Goal: Information Seeking & Learning: Learn about a topic

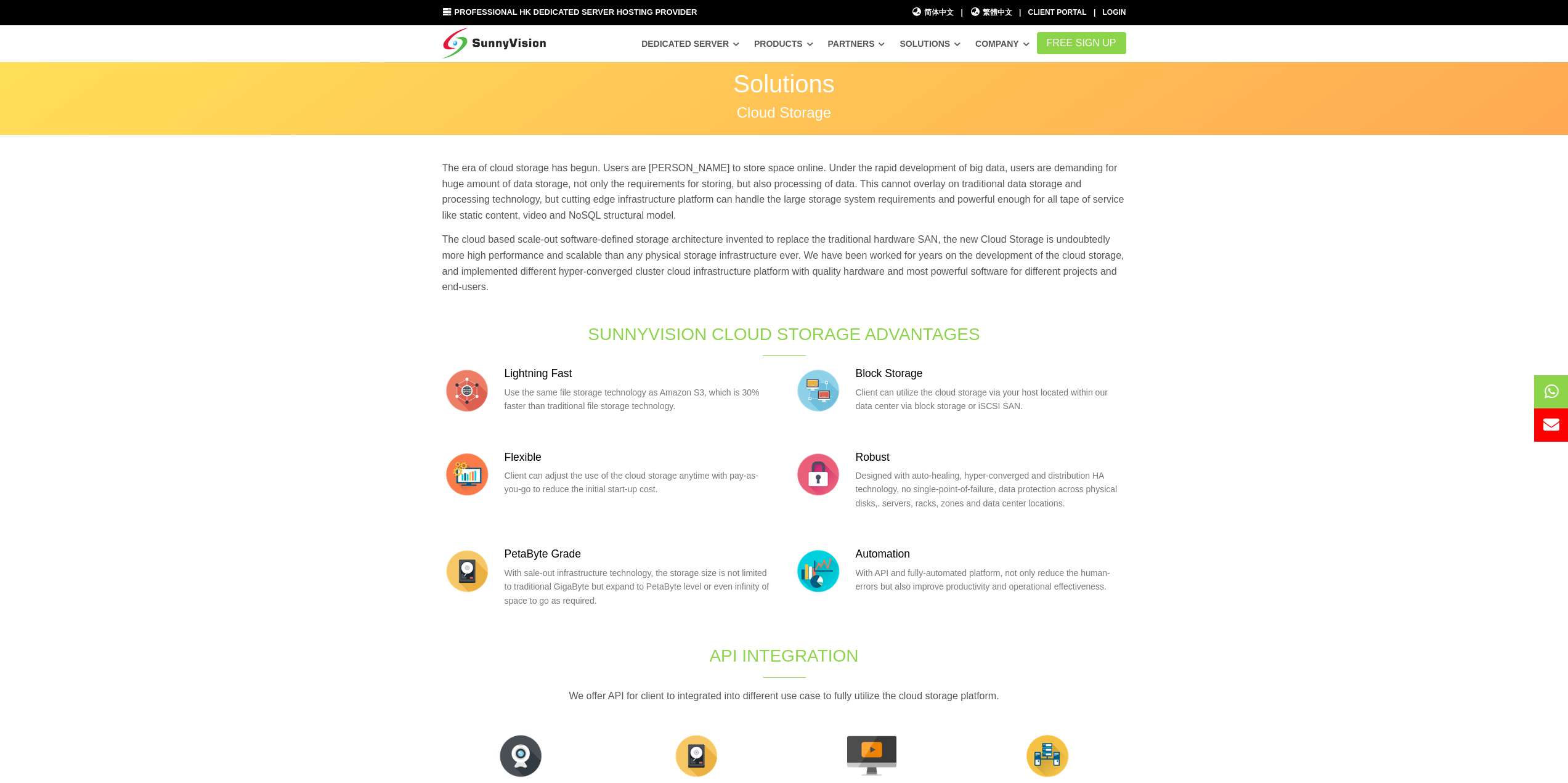
click at [502, 55] on img at bounding box center [494, 41] width 104 height 30
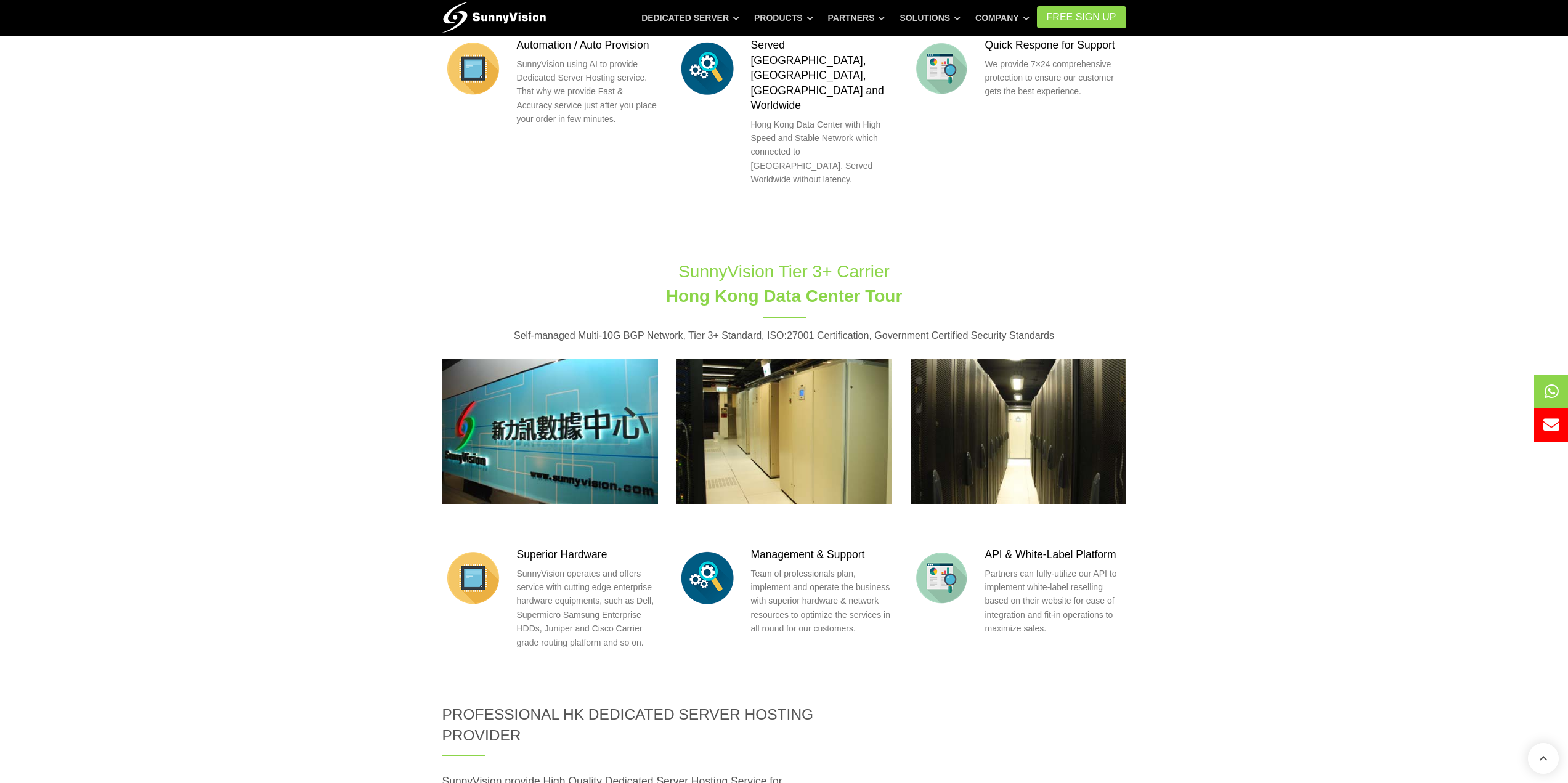
scroll to position [1232, 0]
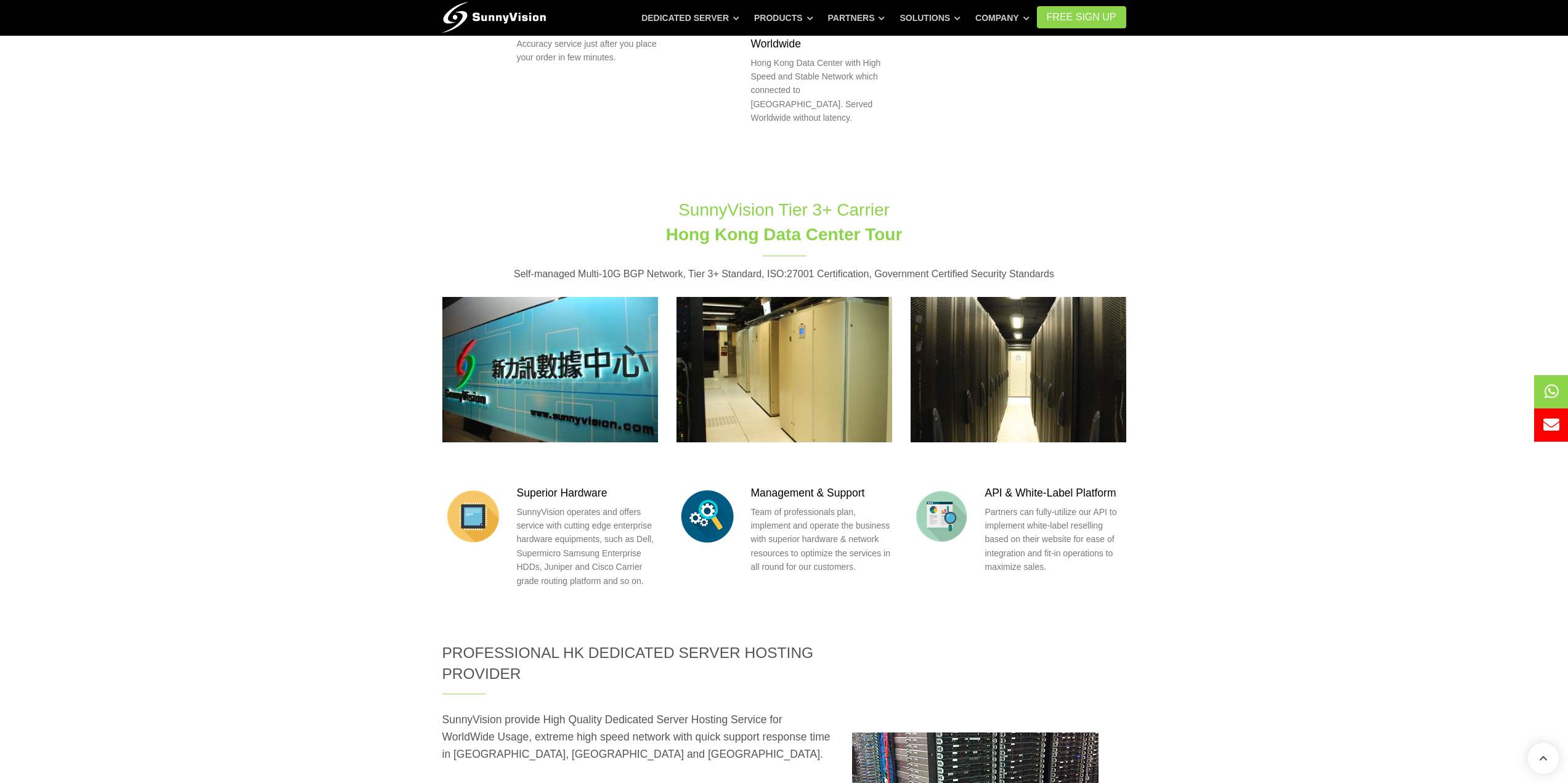
click at [784, 327] on img at bounding box center [784, 370] width 215 height 146
click at [991, 315] on img at bounding box center [1018, 370] width 215 height 146
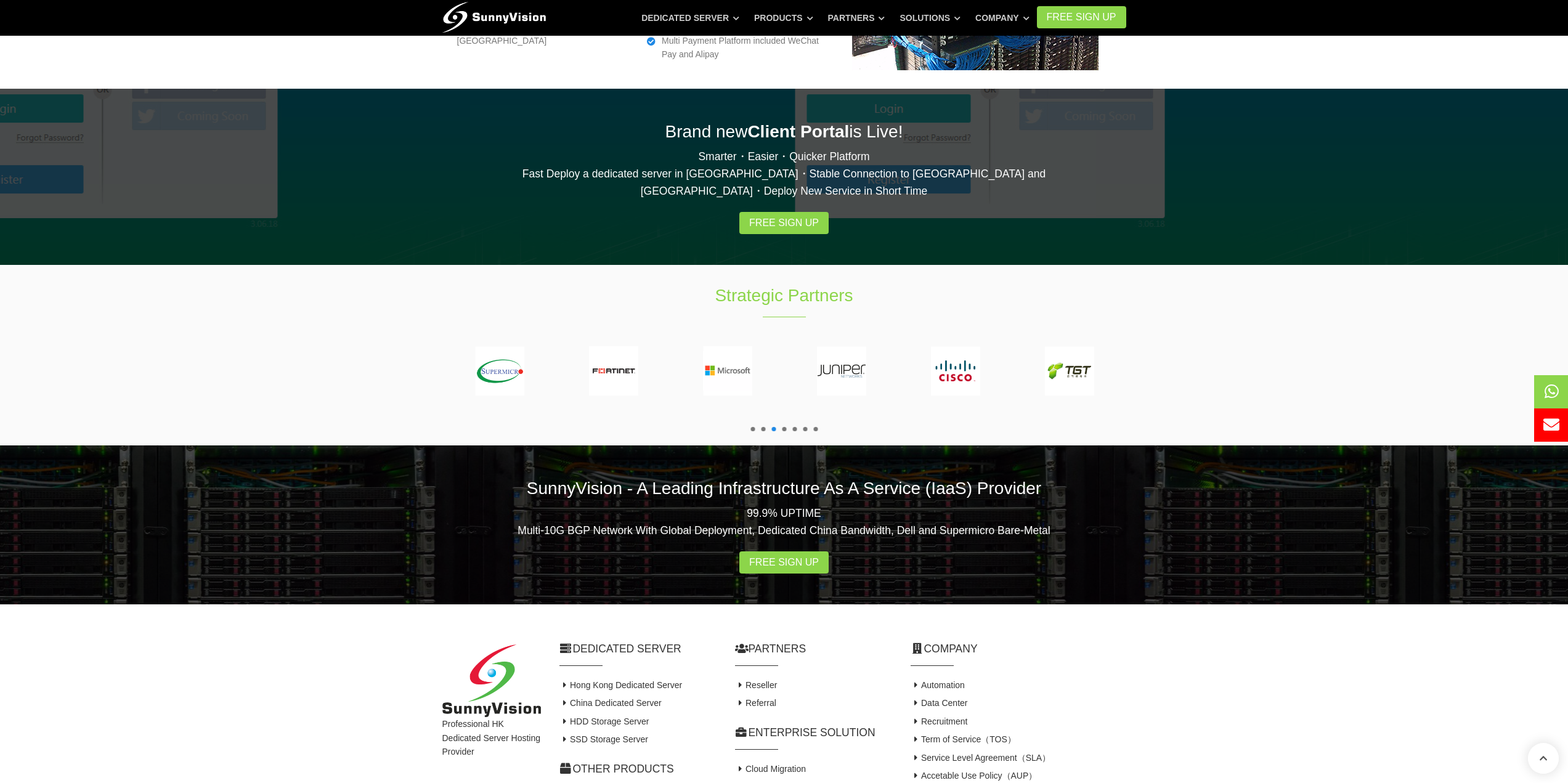
scroll to position [2060, 0]
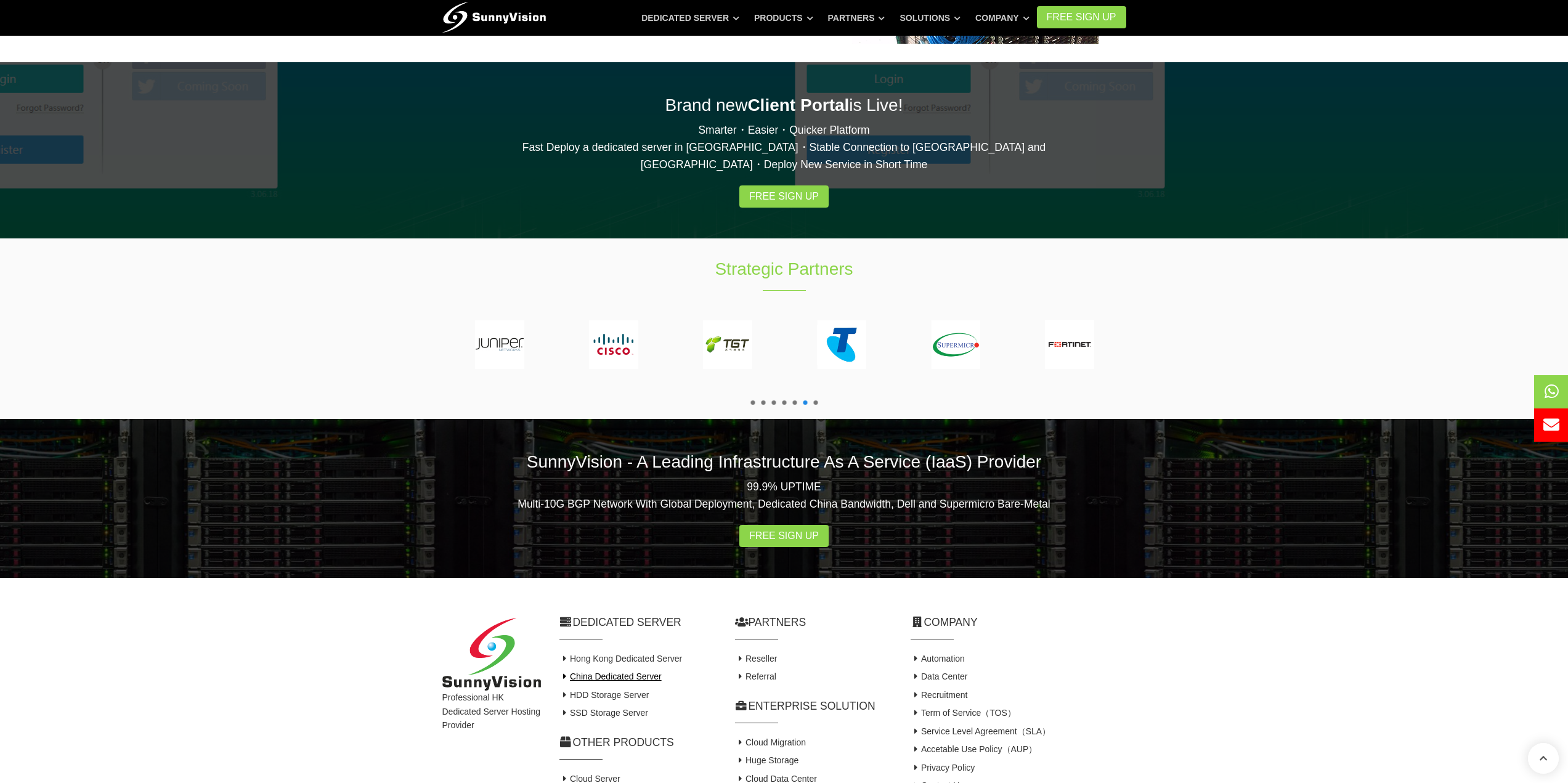
click at [645, 671] on link "China Dedicated Server" at bounding box center [610, 676] width 102 height 10
click at [656, 654] on link "Hong Kong Dedicated Server" at bounding box center [621, 659] width 123 height 10
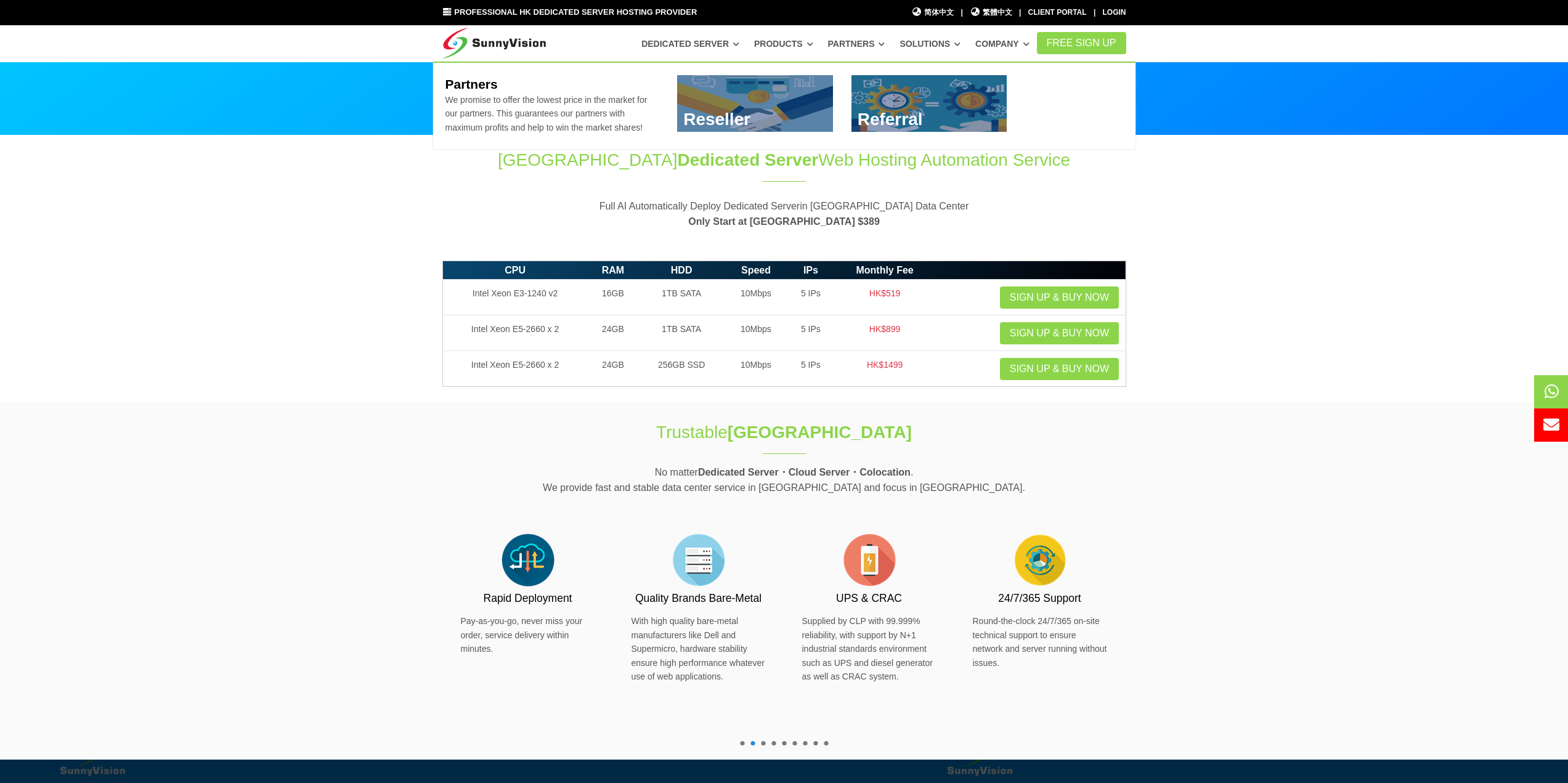
click at [319, 244] on section "Hong Kong Dedicated Server Web Hosting Automation Service Full AI Automatically…" at bounding box center [784, 195] width 1568 height 119
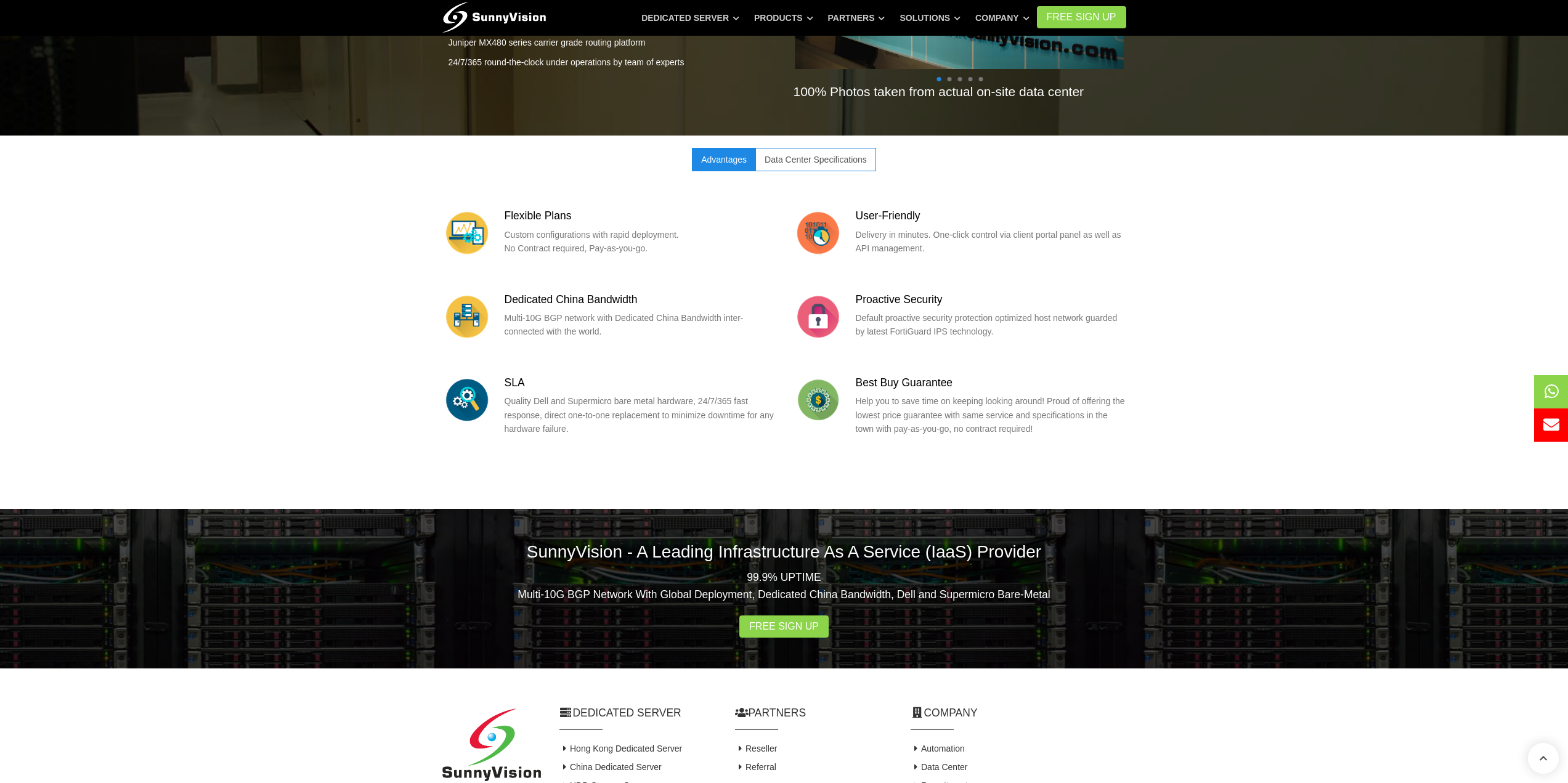
scroll to position [1294, 0]
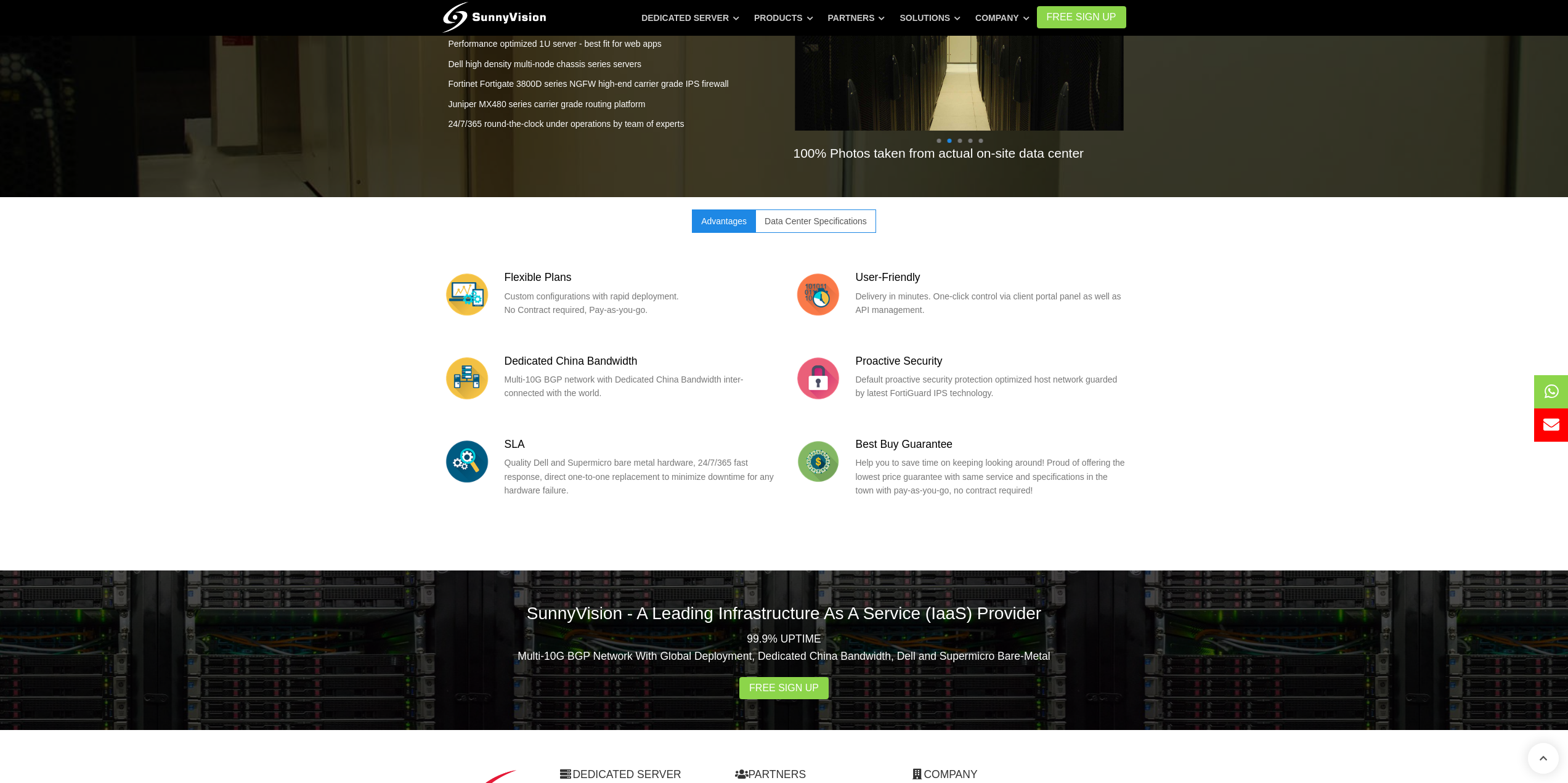
click at [810, 210] on link "Data Center Specifications" at bounding box center [816, 221] width 121 height 23
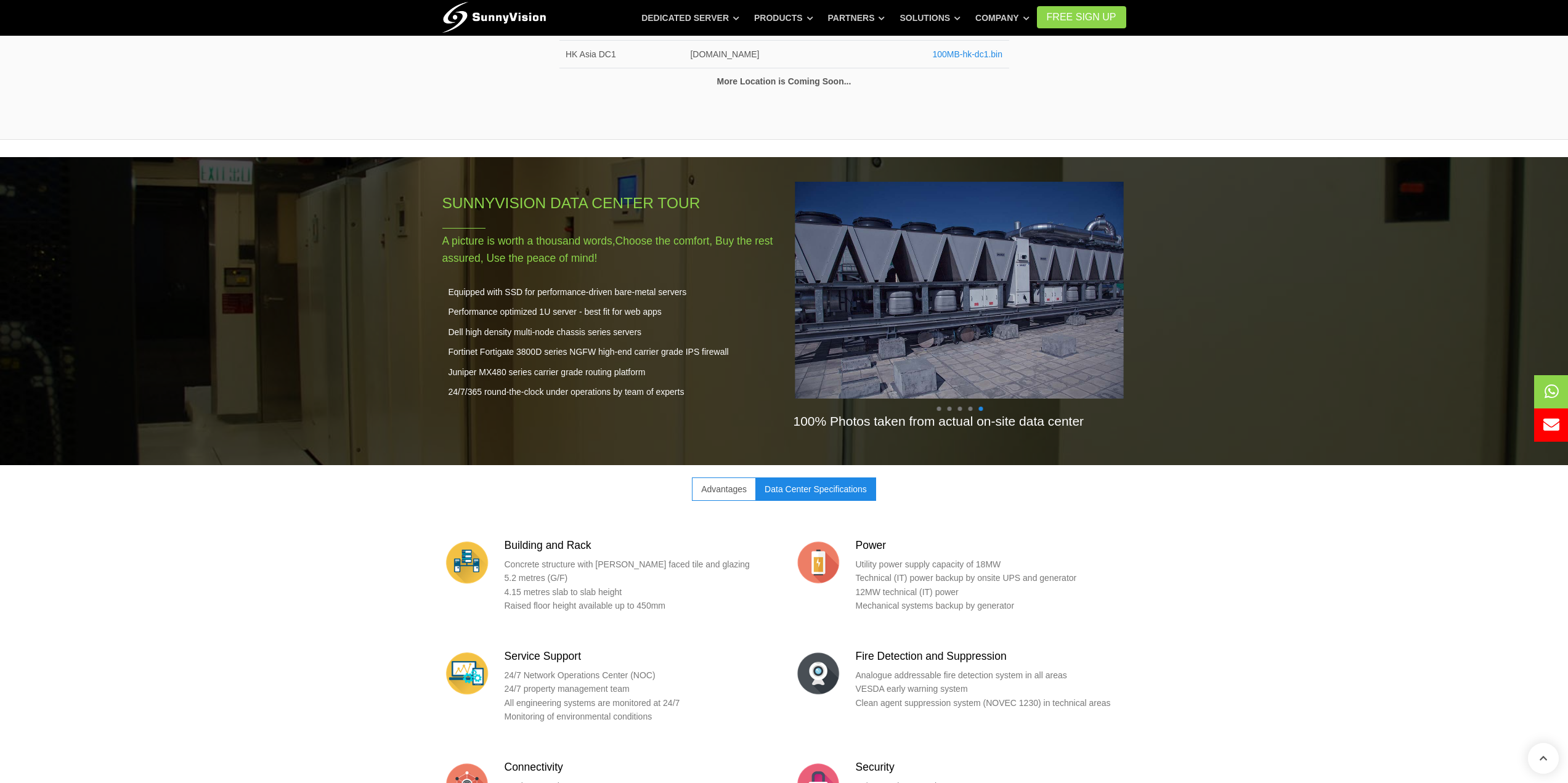
scroll to position [964, 0]
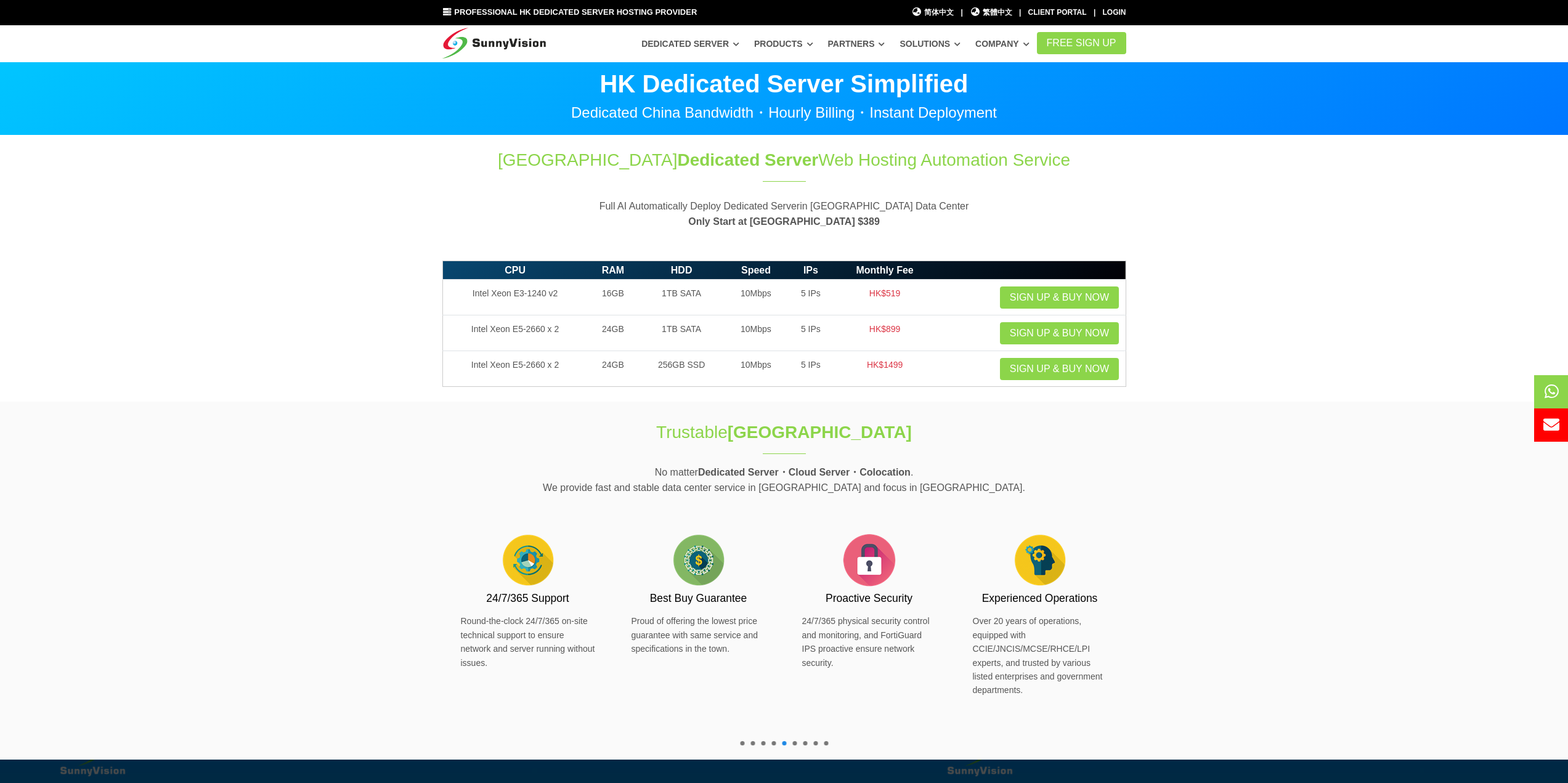
click at [352, 261] on section "CPU RAM HDD Speed IPs Monthly Fee Intel Xeon E3-1240 v2 16GB 1TB SATA 10Mbps 5 …" at bounding box center [784, 328] width 1568 height 148
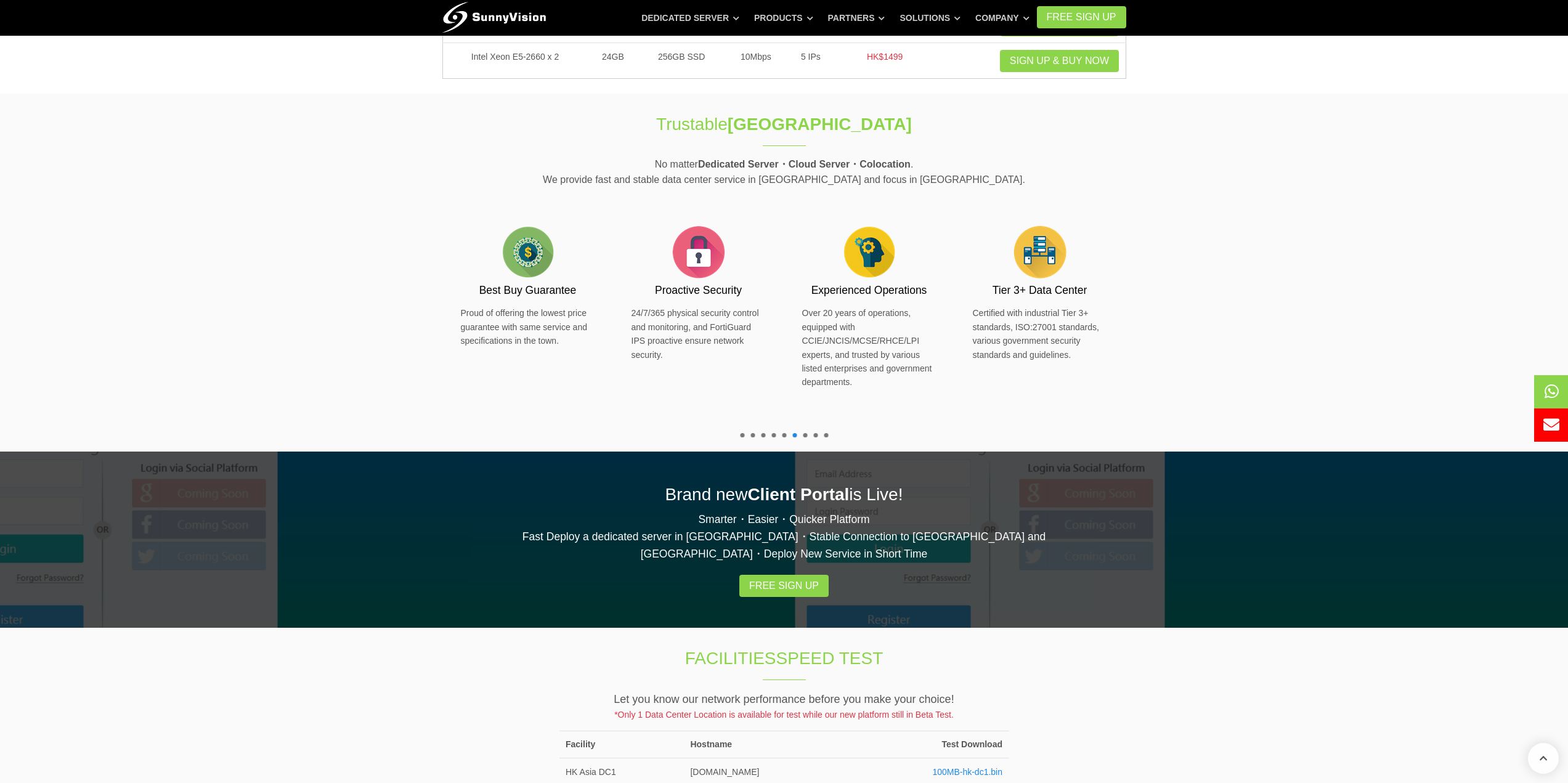
scroll to position [185, 0]
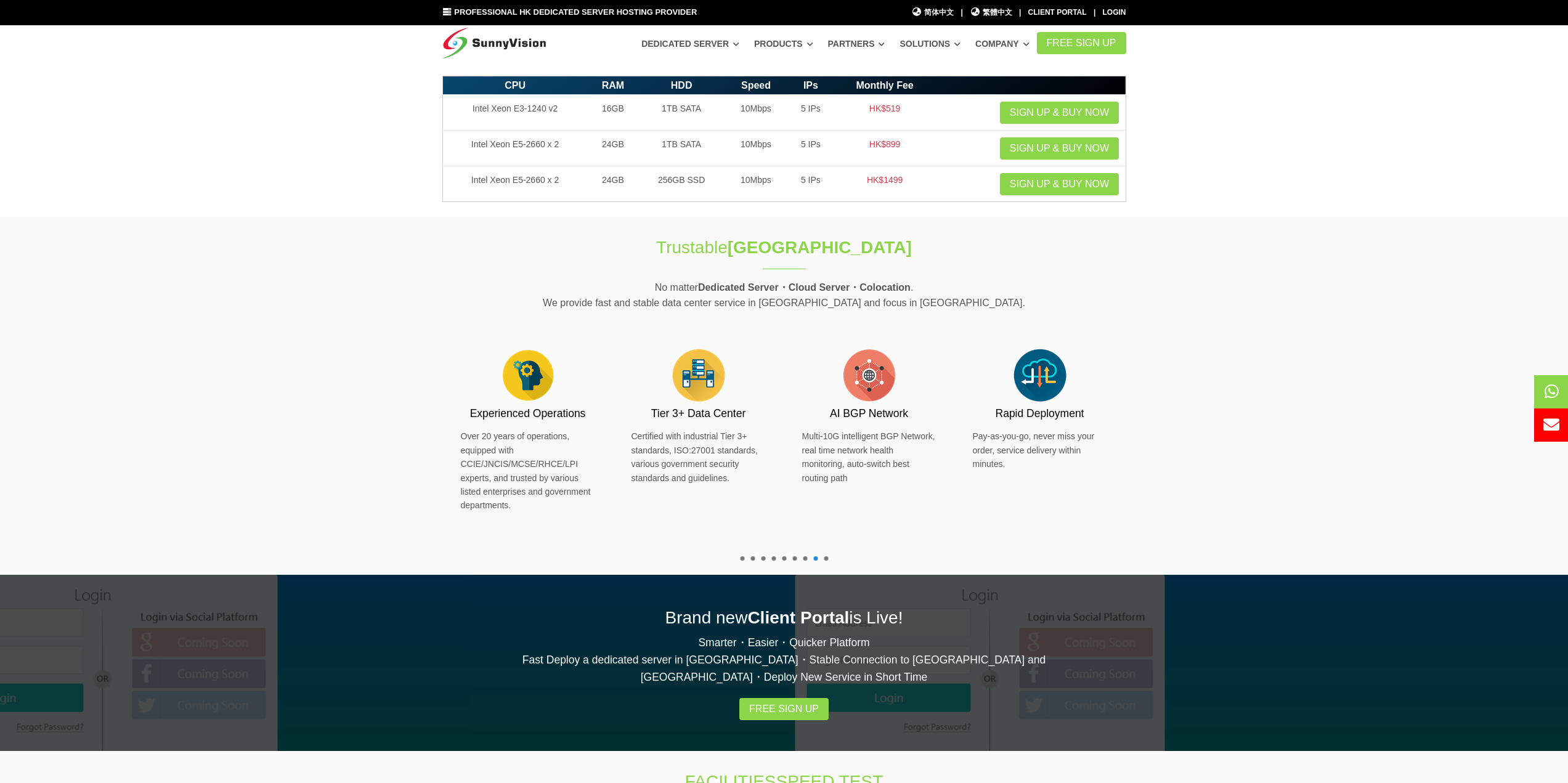
click at [826, 559] on span at bounding box center [826, 558] width 4 height 4
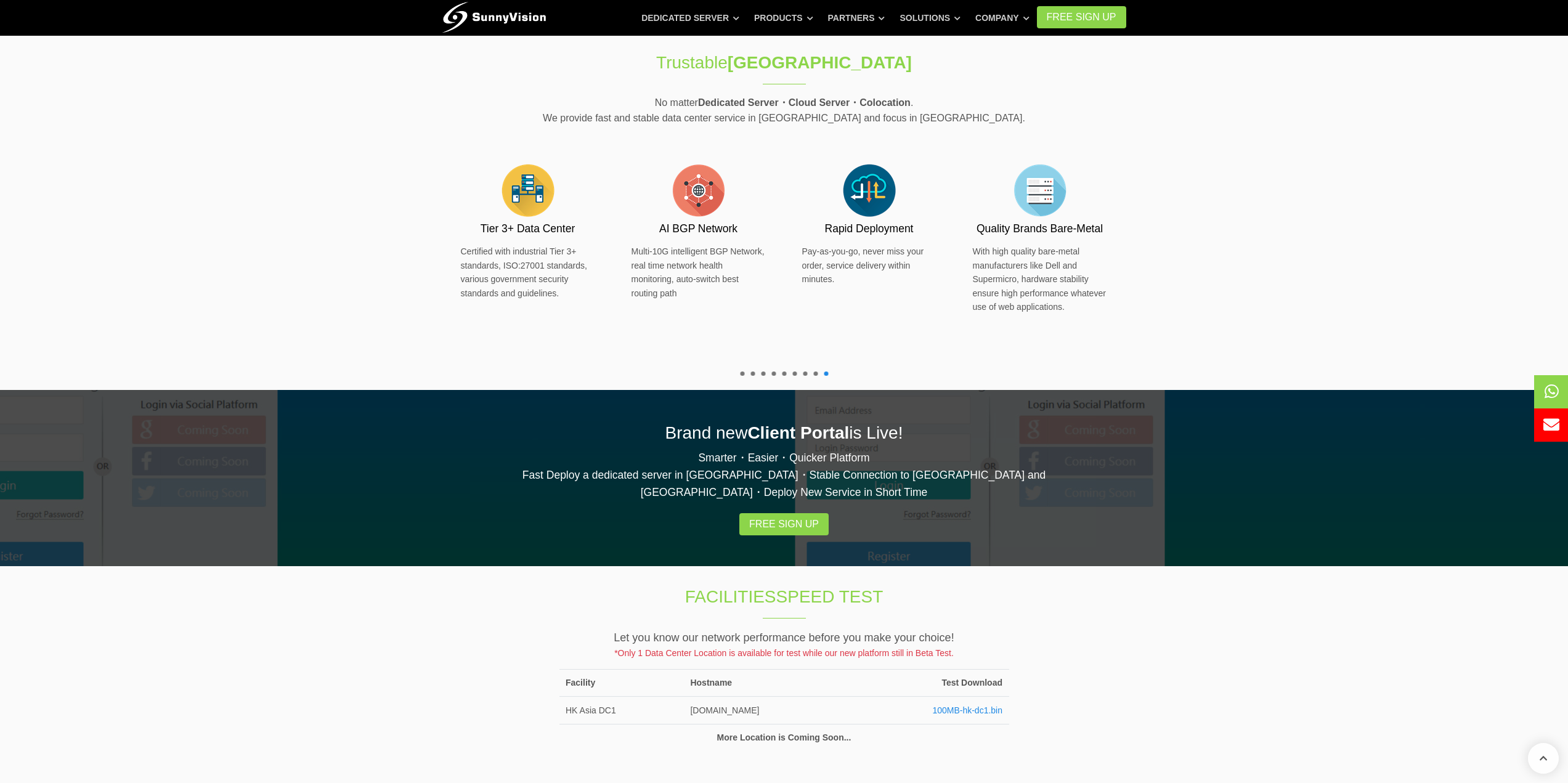
scroll to position [431, 0]
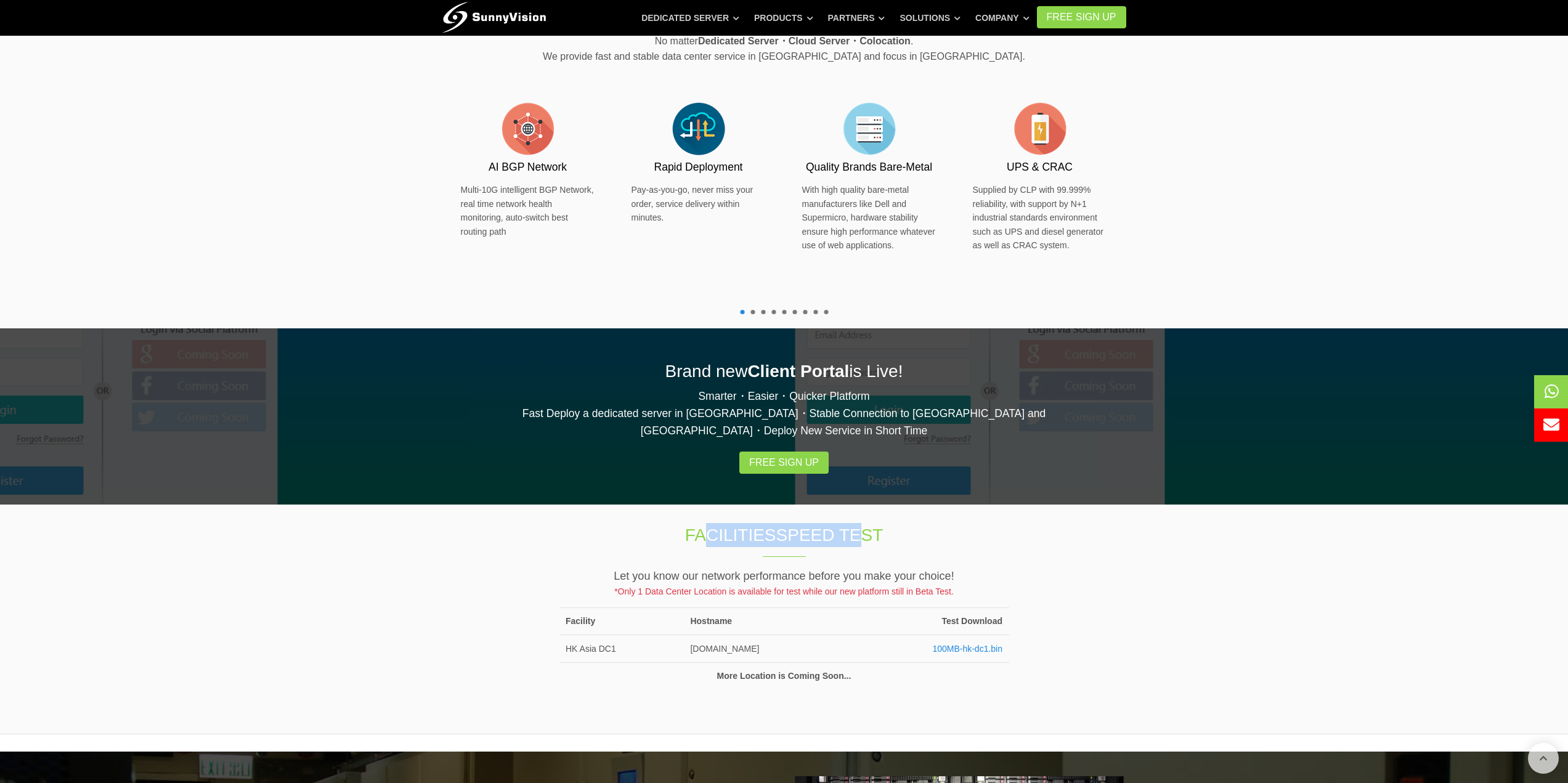
drag, startPoint x: 722, startPoint y: 526, endPoint x: 852, endPoint y: 523, distance: 130.0
click at [852, 523] on h1 "Facilities Speed Test" at bounding box center [784, 535] width 410 height 24
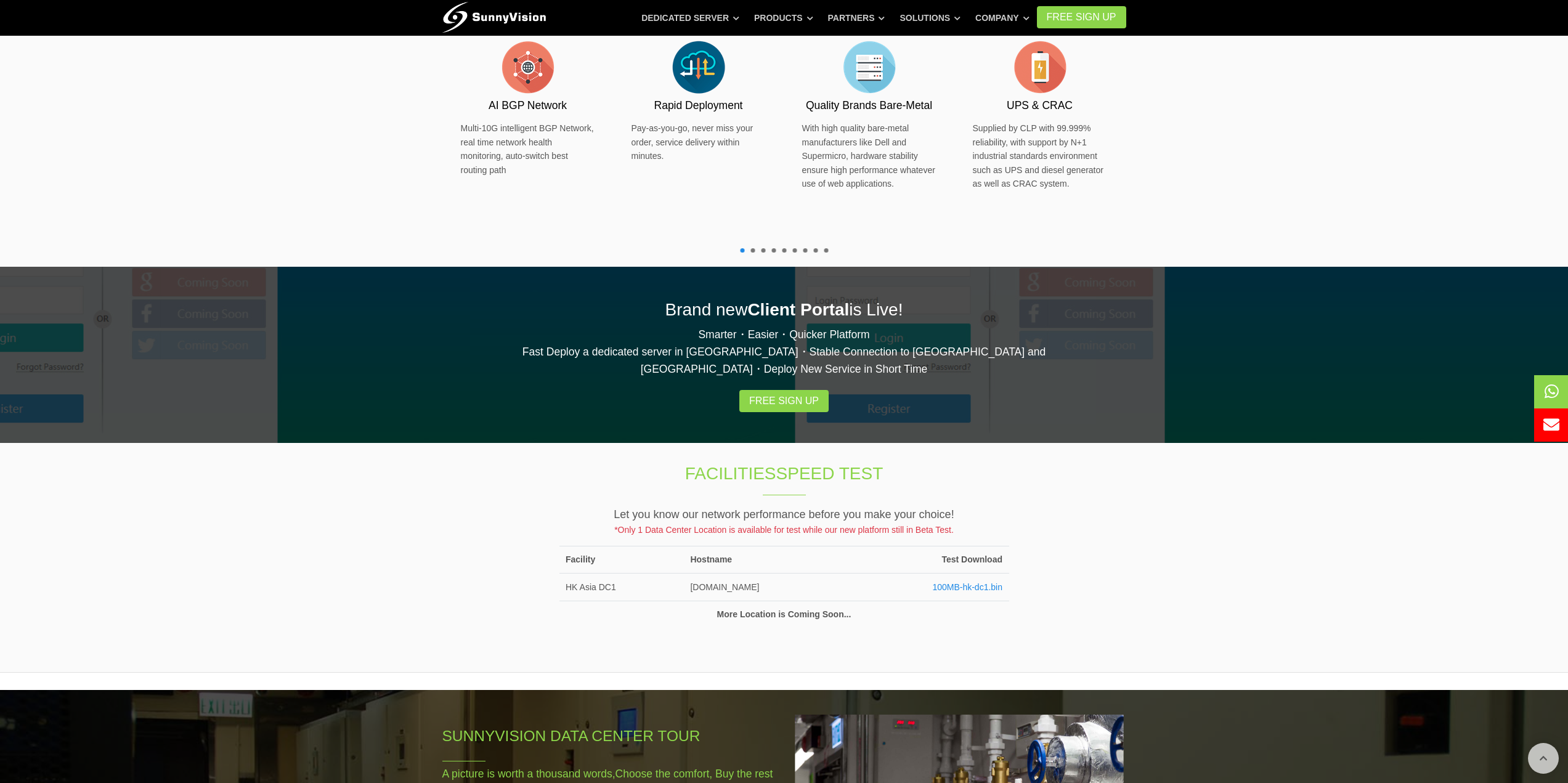
click at [630, 578] on td "HK Asia DC1" at bounding box center [622, 587] width 125 height 27
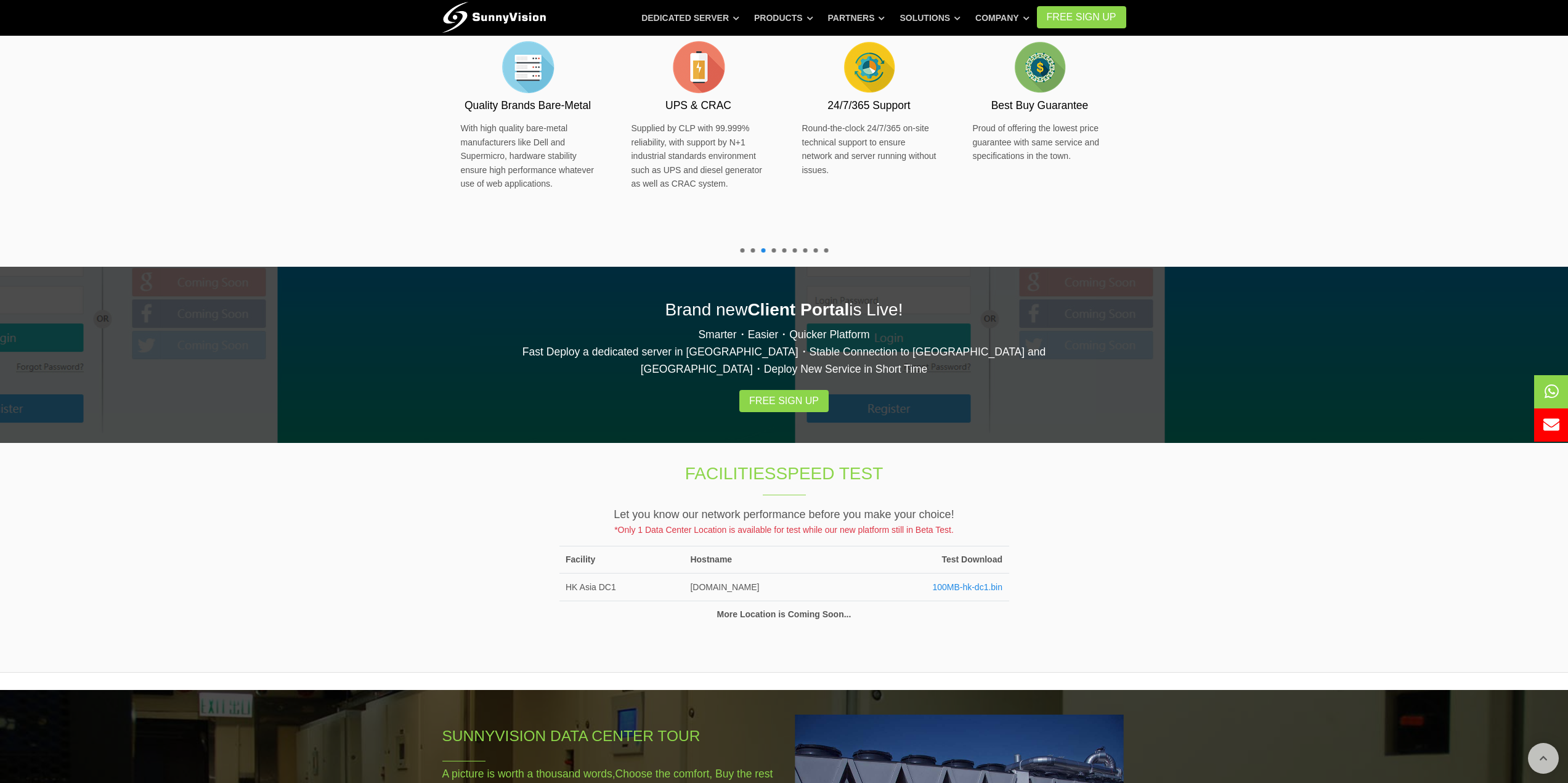
drag, startPoint x: 860, startPoint y: 596, endPoint x: 859, endPoint y: 589, distance: 7.1
click at [860, 601] on td "More Location is Coming Soon..." at bounding box center [784, 614] width 449 height 27
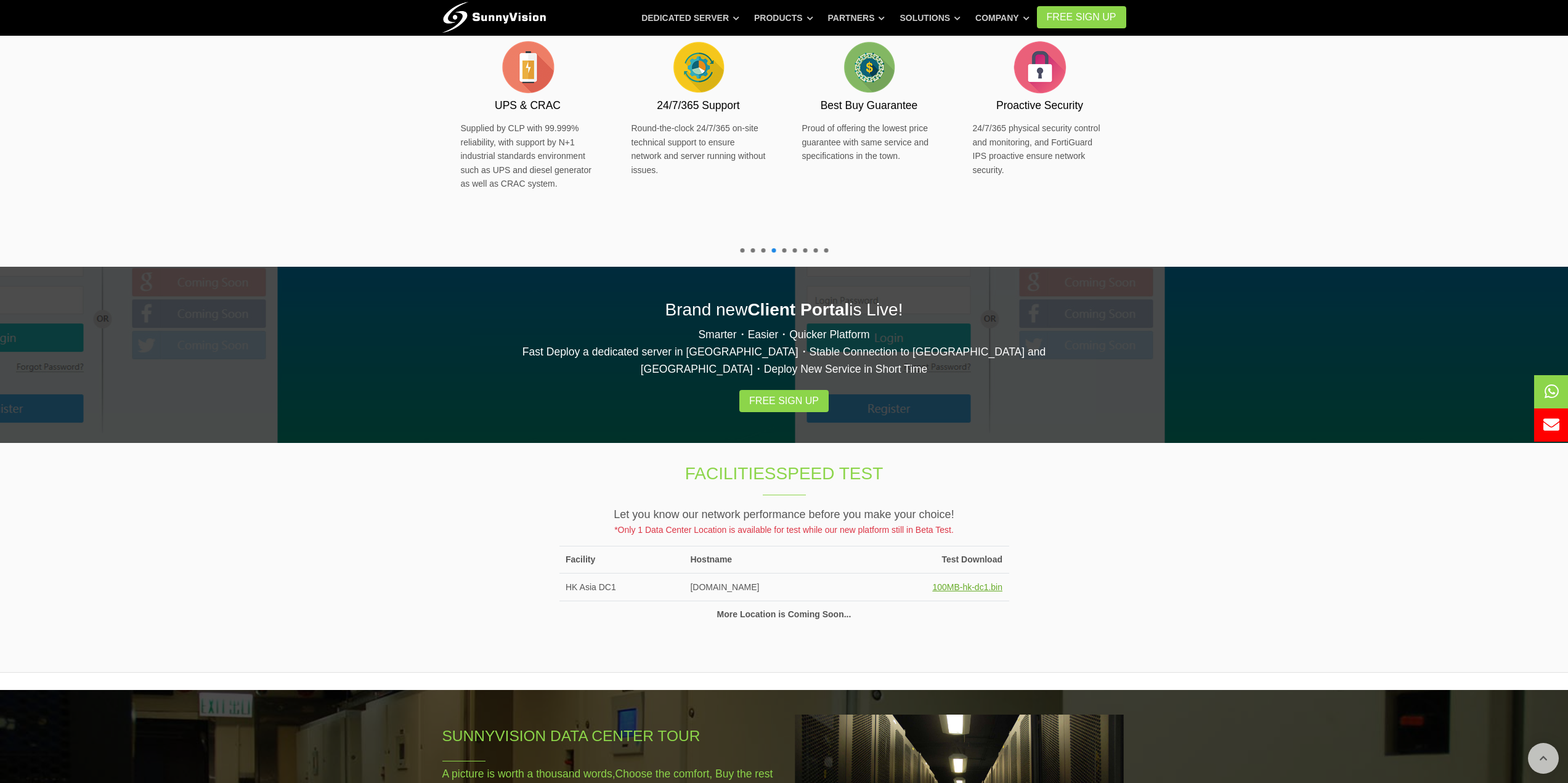
click at [964, 582] on link "100MB-hk-dc1.bin" at bounding box center [967, 587] width 70 height 10
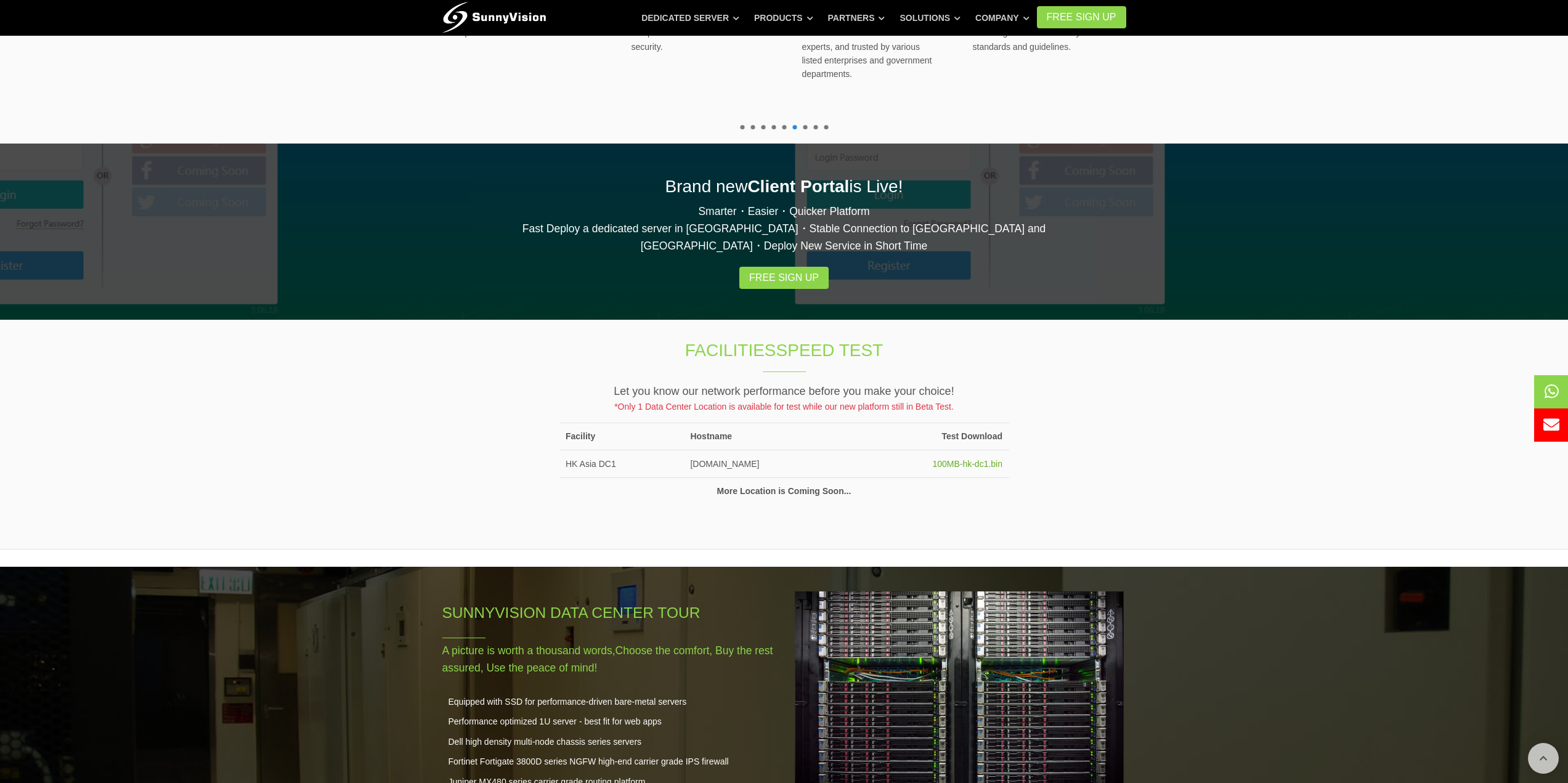
scroll to position [678, 0]
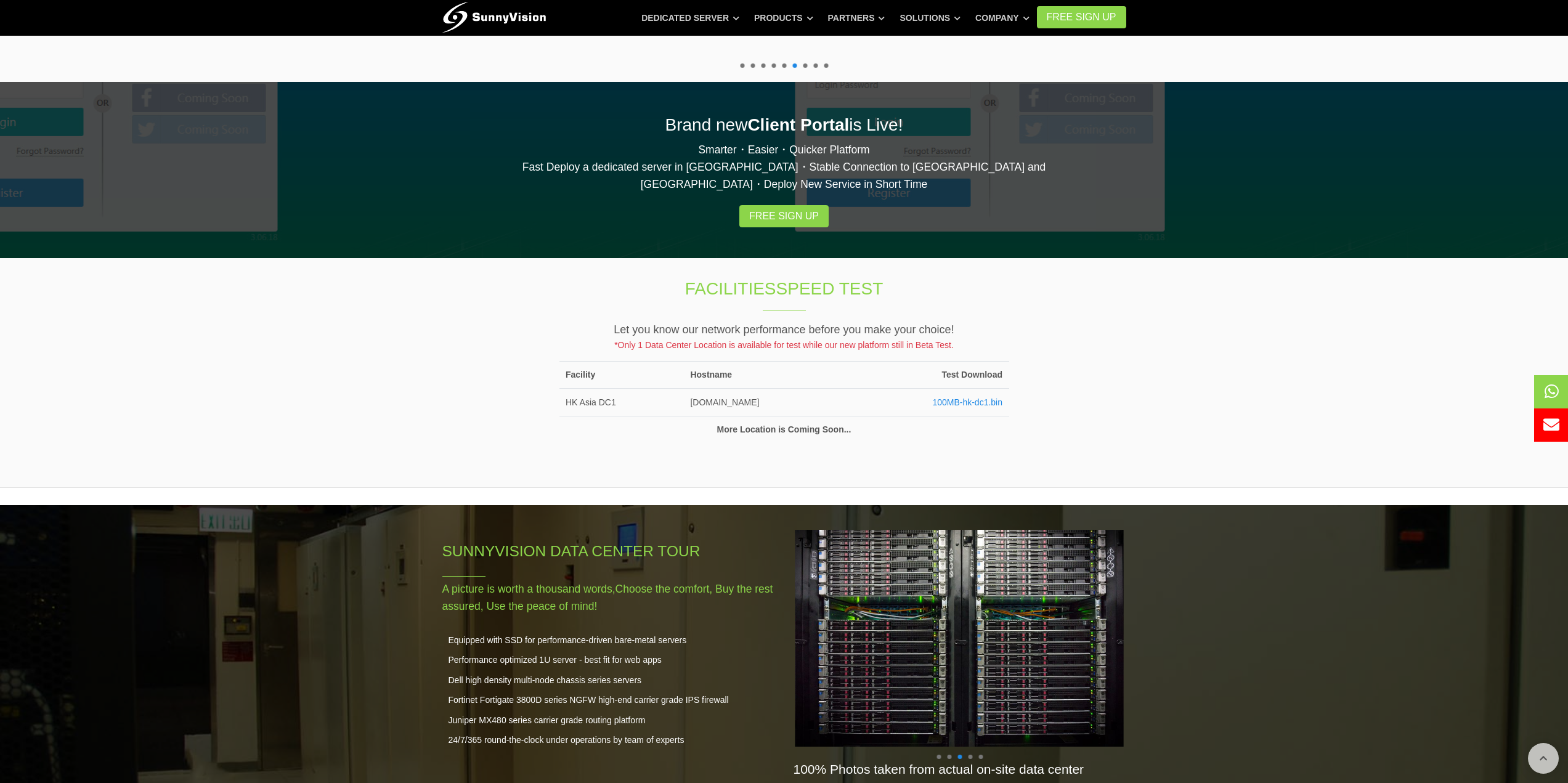
click at [758, 418] on td "More Location is Coming Soon..." at bounding box center [784, 429] width 449 height 27
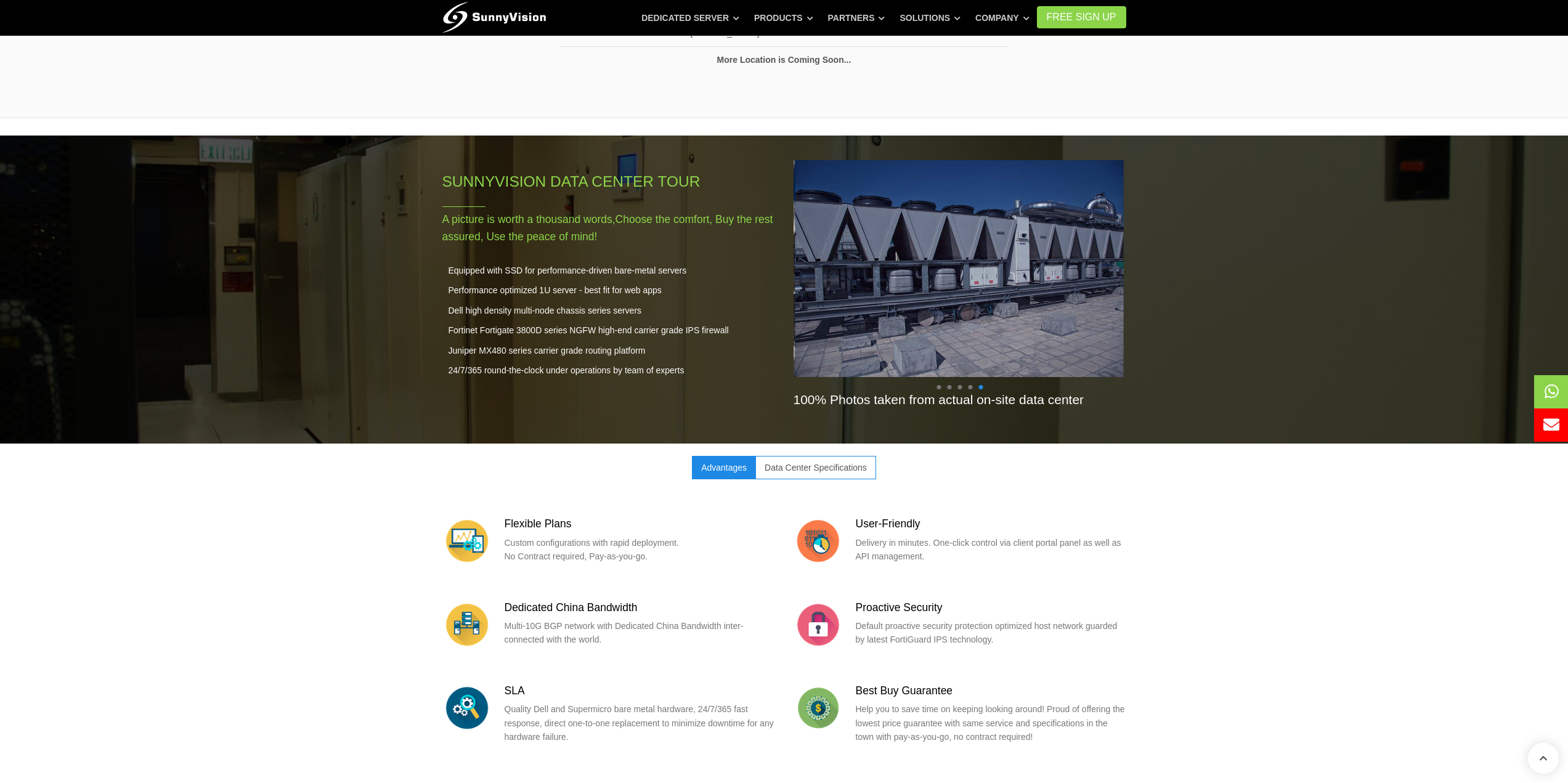
scroll to position [1109, 0]
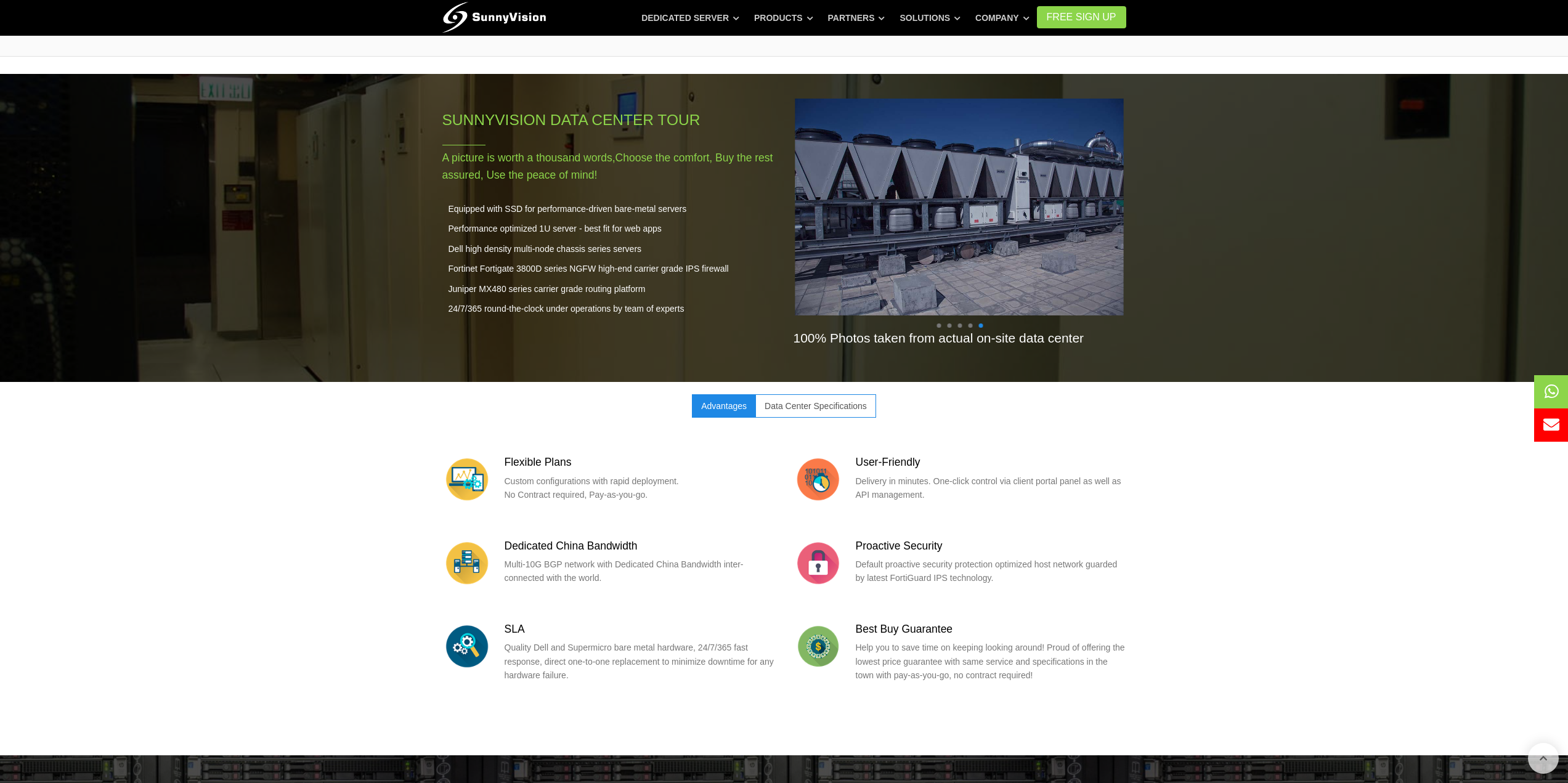
click at [830, 418] on div "Flexible Plans Custom configurations with rapid deployment. No Contract require…" at bounding box center [784, 580] width 684 height 326
click at [830, 400] on link "Data Center Specifications" at bounding box center [816, 406] width 121 height 23
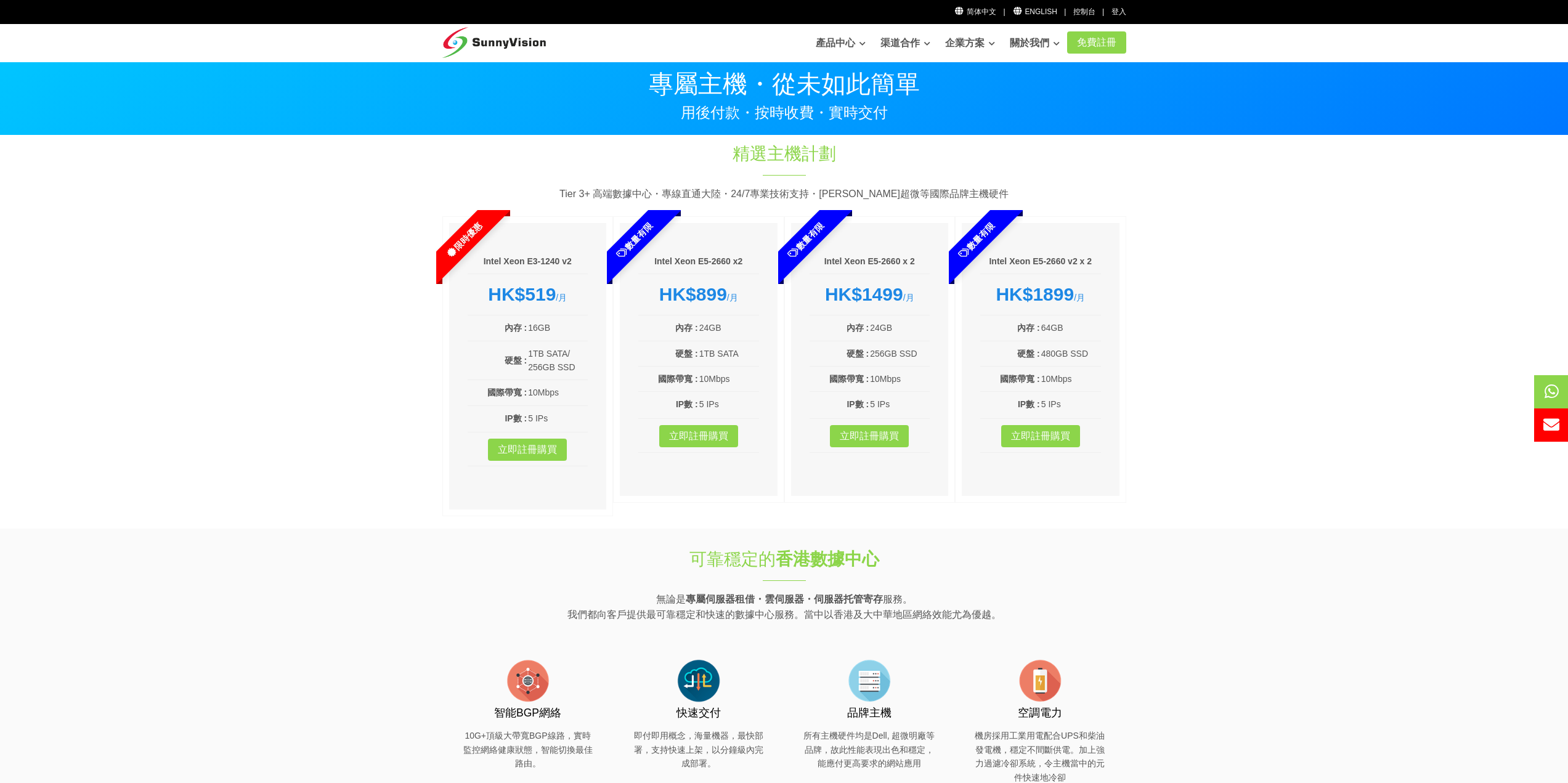
click at [304, 262] on section "精選主機計劃 Tier 3+ 高端數據中心・專線直通大陸・24/7專業技術支持・[PERSON_NAME]超微等國際品牌主機硬件 限時優惠 Intel Xeo…" at bounding box center [784, 332] width 1568 height 393
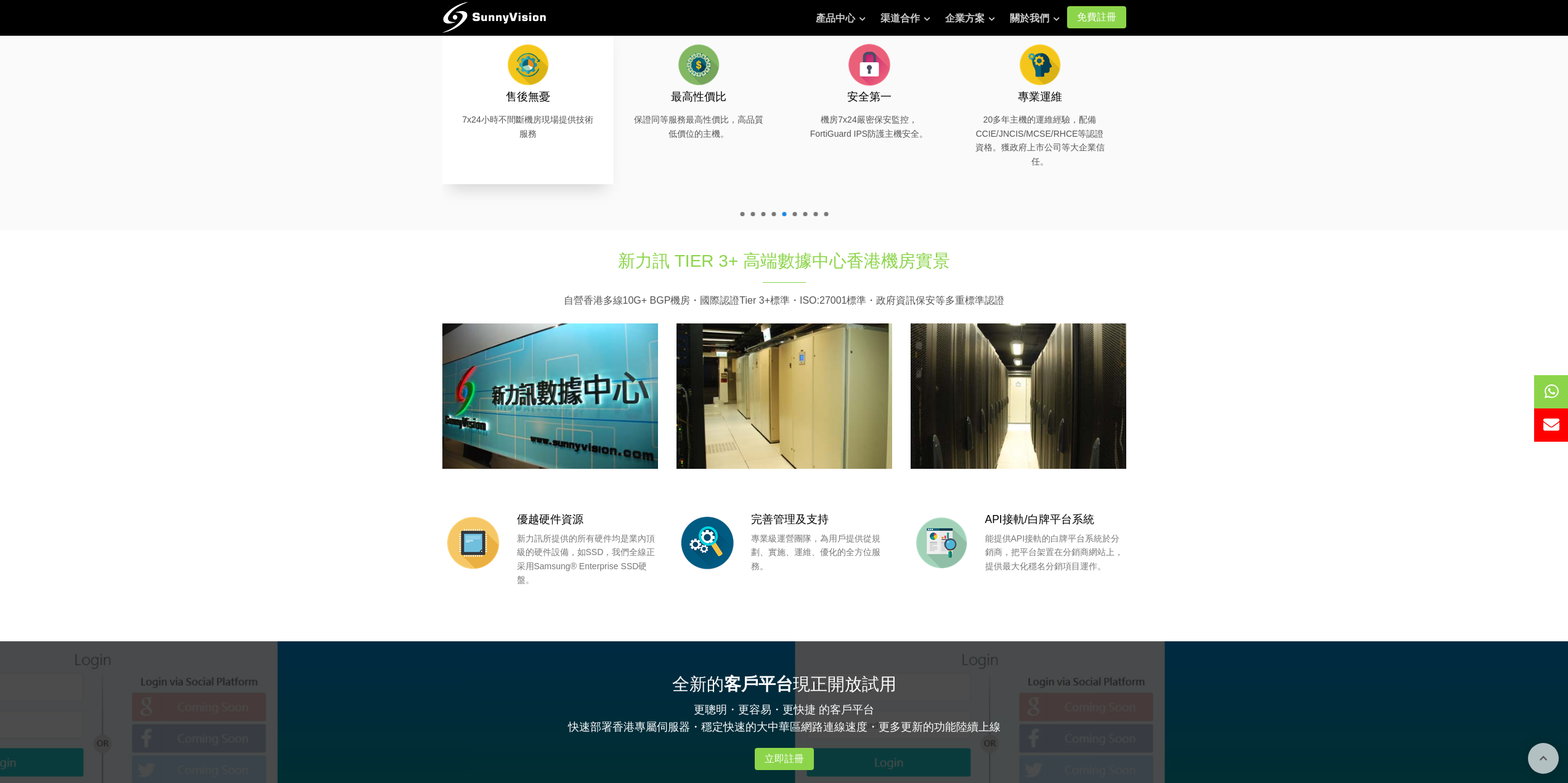
scroll to position [678, 0]
